Goal: Find specific page/section: Find specific page/section

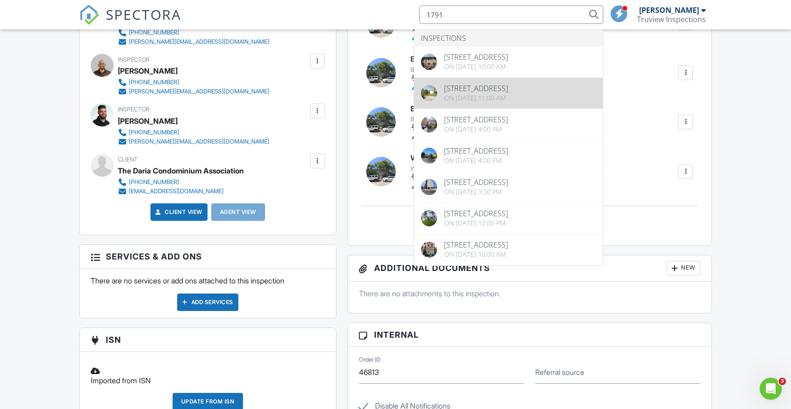
type input "1791"
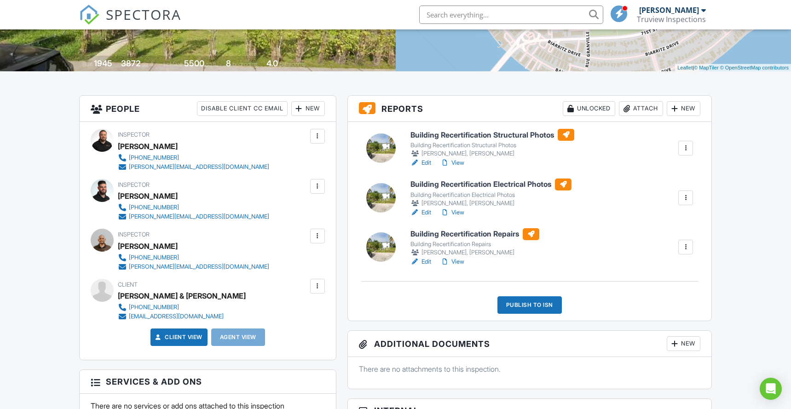
click at [460, 261] on link "View" at bounding box center [452, 261] width 24 height 9
